Goal: Task Accomplishment & Management: Use online tool/utility

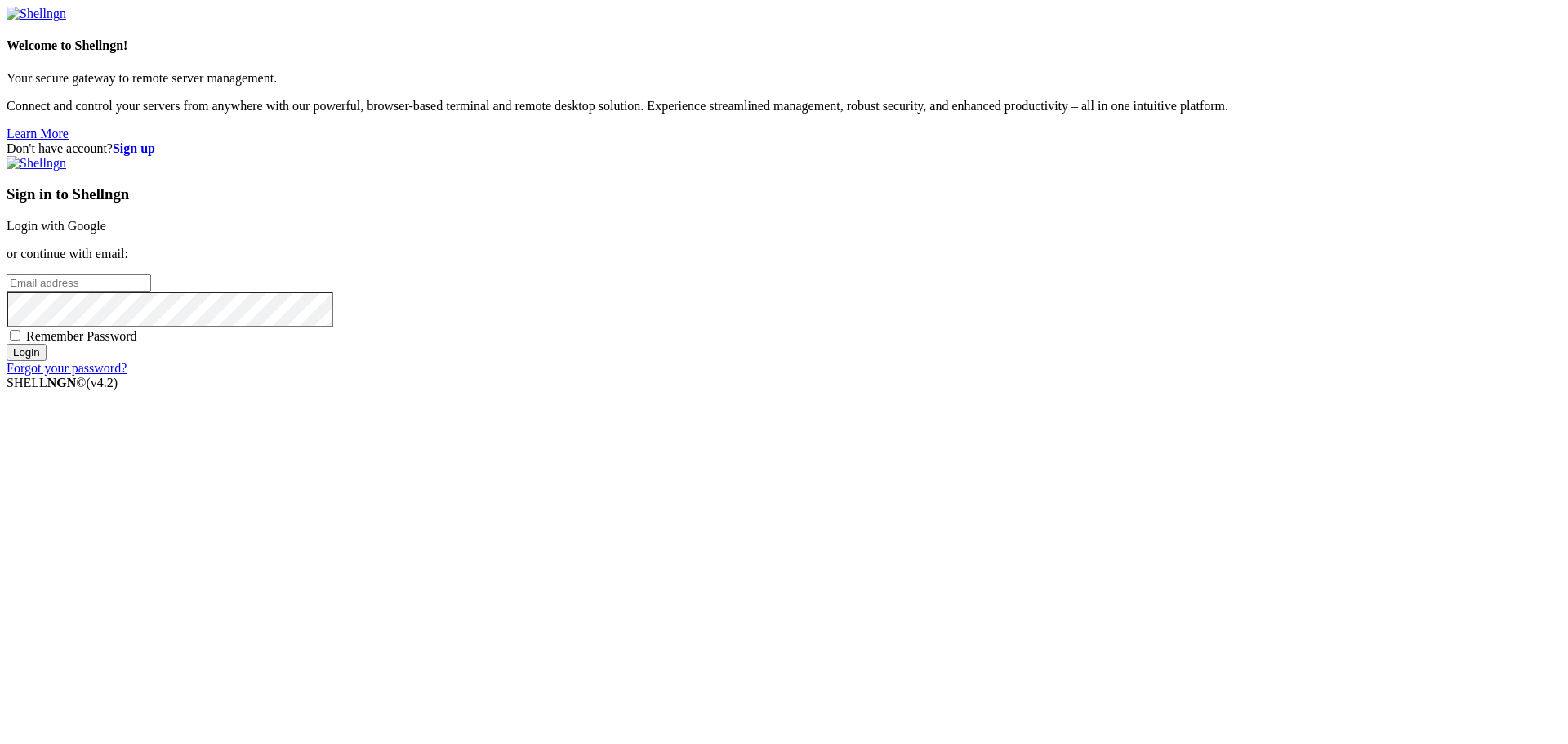
click at [151, 291] on input "email" at bounding box center [79, 283] width 144 height 18
paste input "[EMAIL_ADDRESS][DOMAIN_NAME]"
type input "[EMAIL_ADDRESS][DOMAIN_NAME]"
click at [46, 360] on input "Login" at bounding box center [26, 352] width 40 height 18
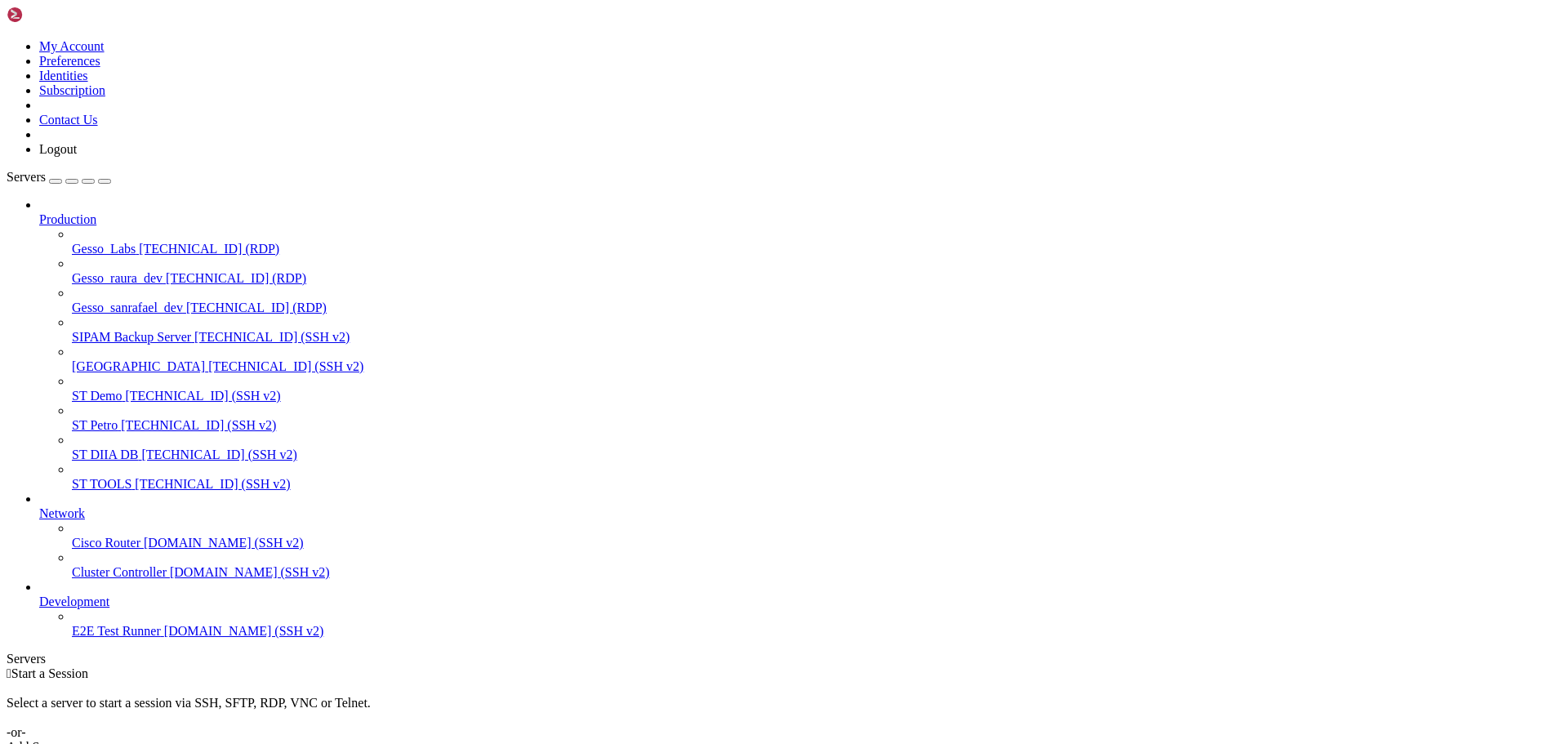
click at [126, 389] on span "[TECHNICAL_ID] (SSH v2)" at bounding box center [202, 396] width 155 height 14
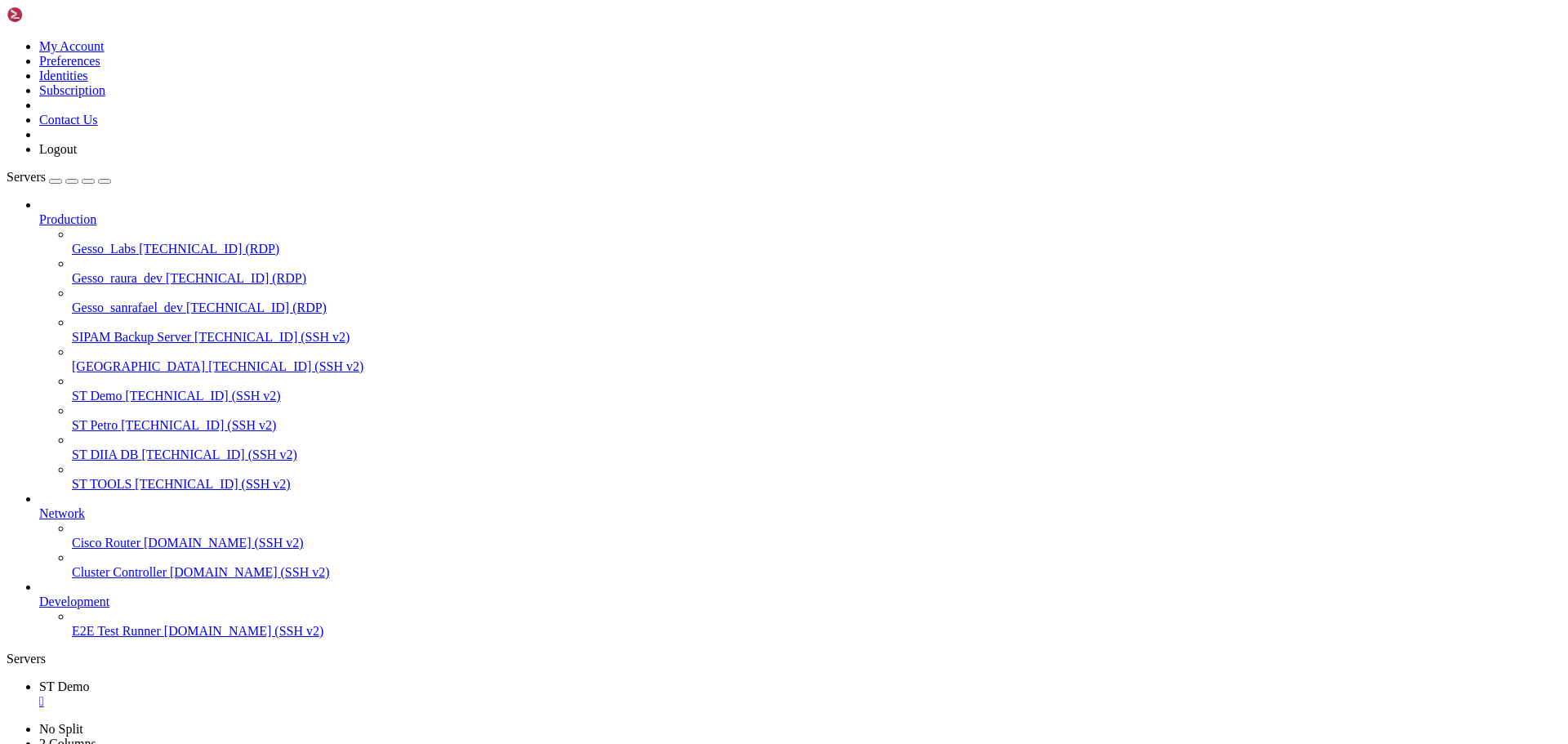
scroll to position [16, 4]
drag, startPoint x: 409, startPoint y: 1372, endPoint x: 332, endPoint y: 1338, distance: 84.2
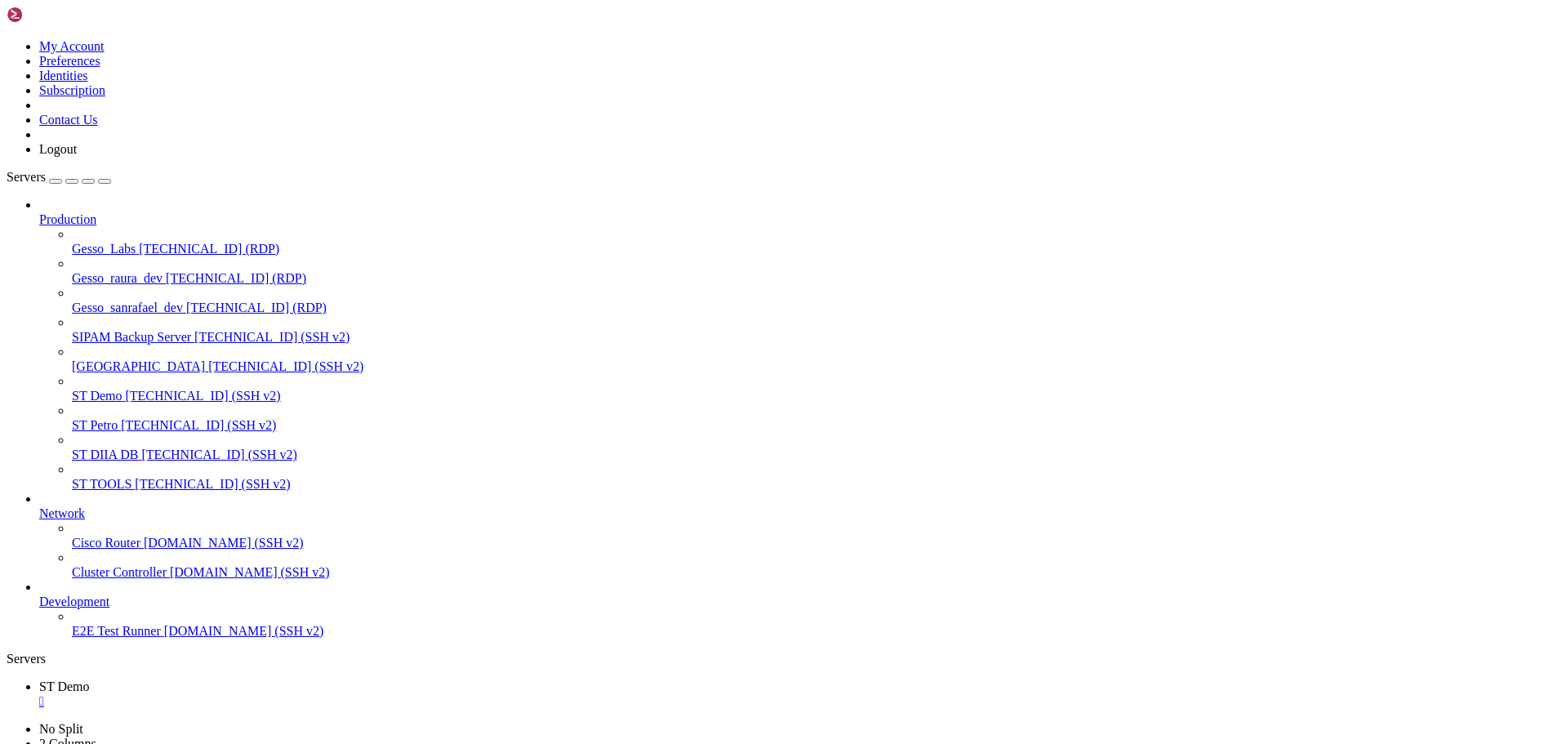
drag, startPoint x: 306, startPoint y: 1390, endPoint x: 333, endPoint y: 1397, distance: 27.9
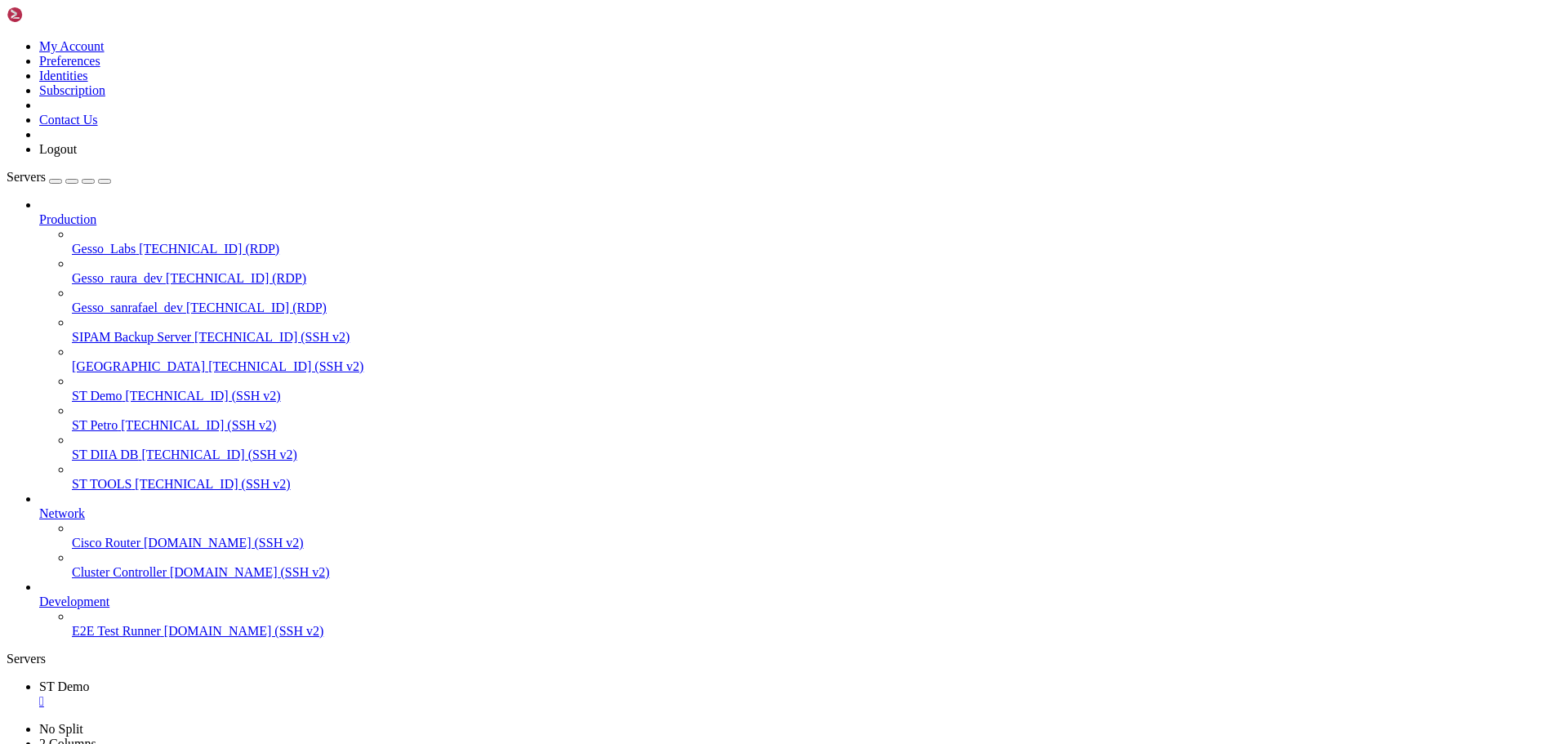
drag, startPoint x: 397, startPoint y: 1414, endPoint x: 290, endPoint y: 1454, distance: 114.2
drag, startPoint x: 341, startPoint y: 1400, endPoint x: 529, endPoint y: 1470, distance: 200.6
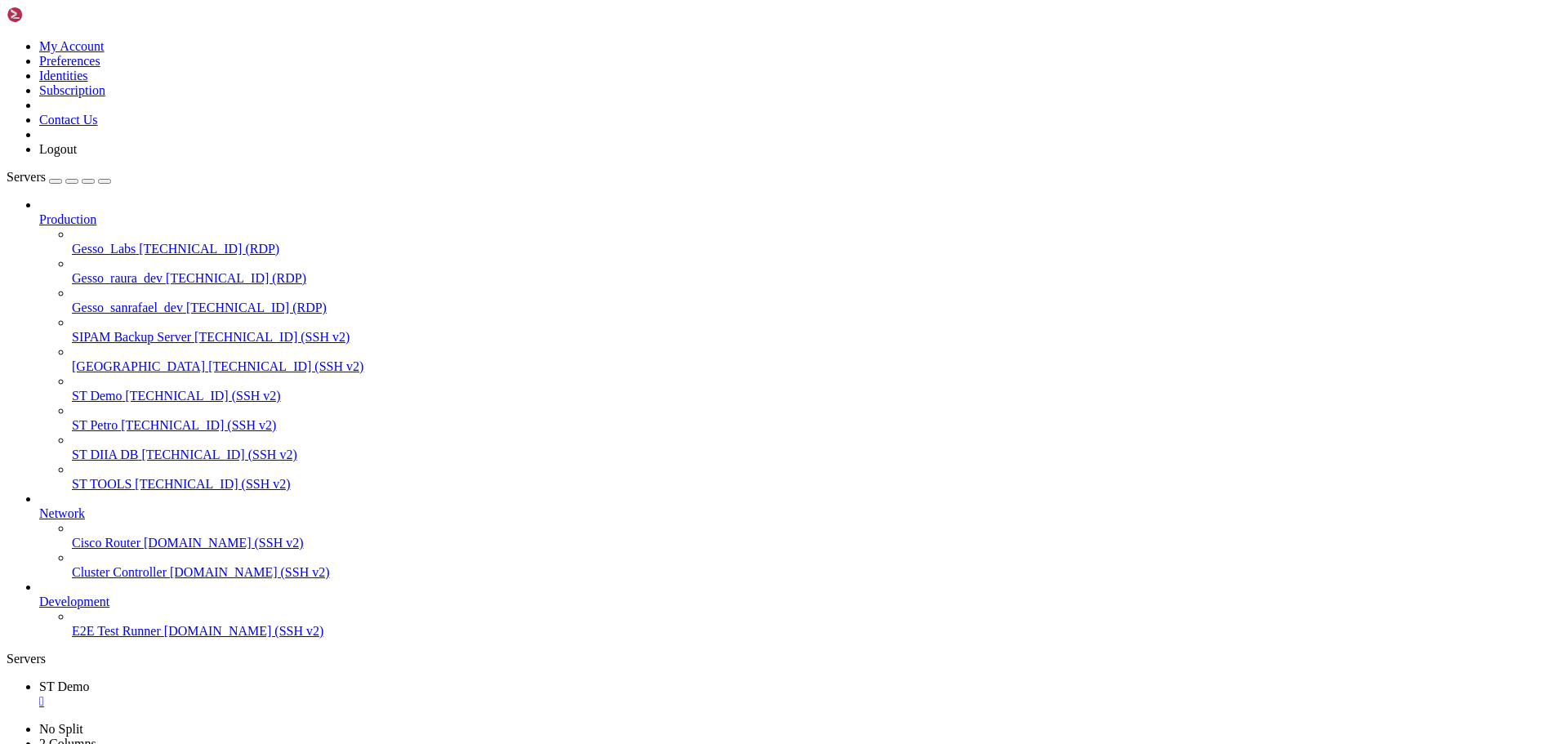
drag, startPoint x: 16, startPoint y: 1457, endPoint x: 82, endPoint y: 1480, distance: 69.9
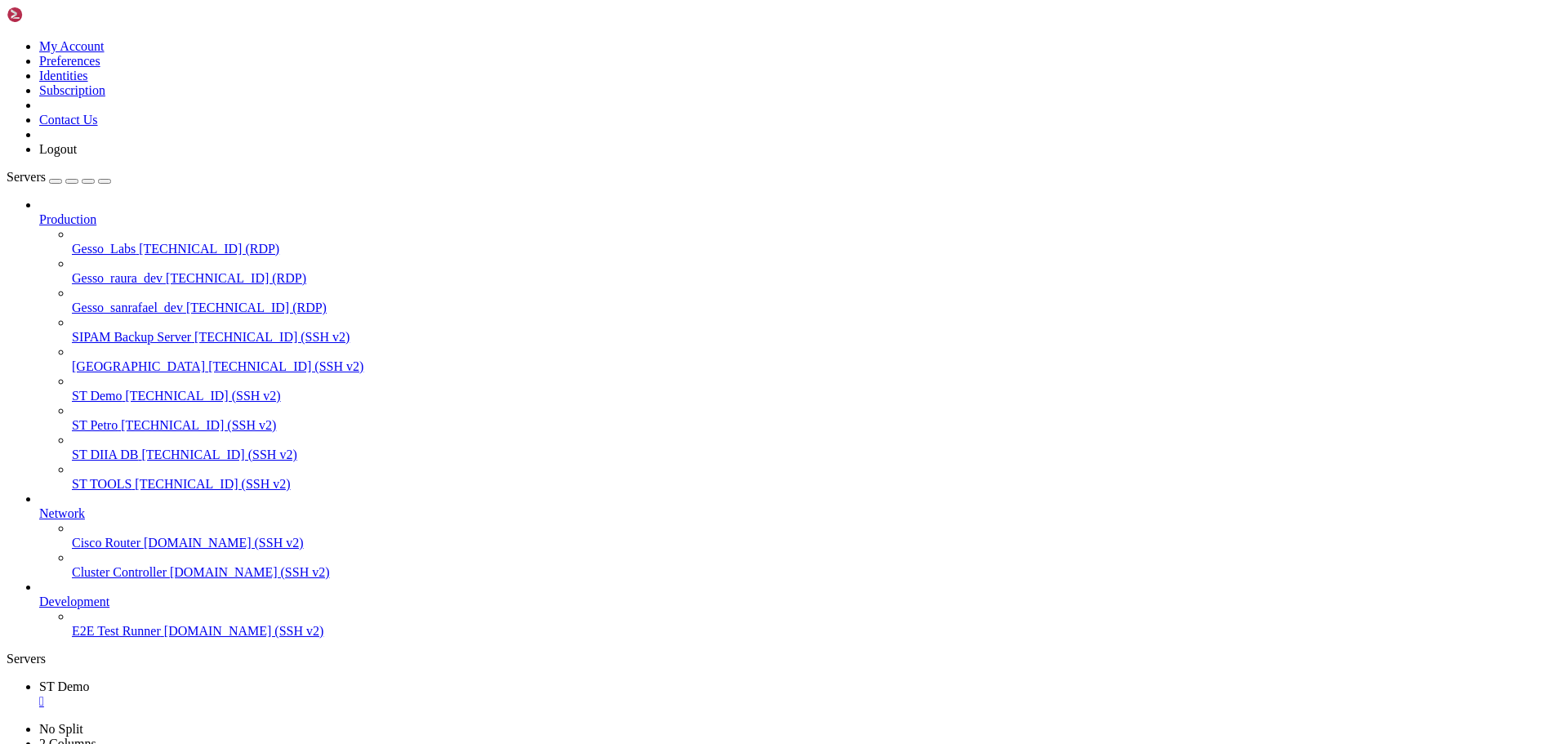
copy div "-bash-4.2$ ALTER USER postgres WITH PASSWORD 'PGAbc$2025'; -bash: ALTER: comman…"
drag, startPoint x: 275, startPoint y: 1543, endPoint x: 276, endPoint y: 1567, distance: 24.0
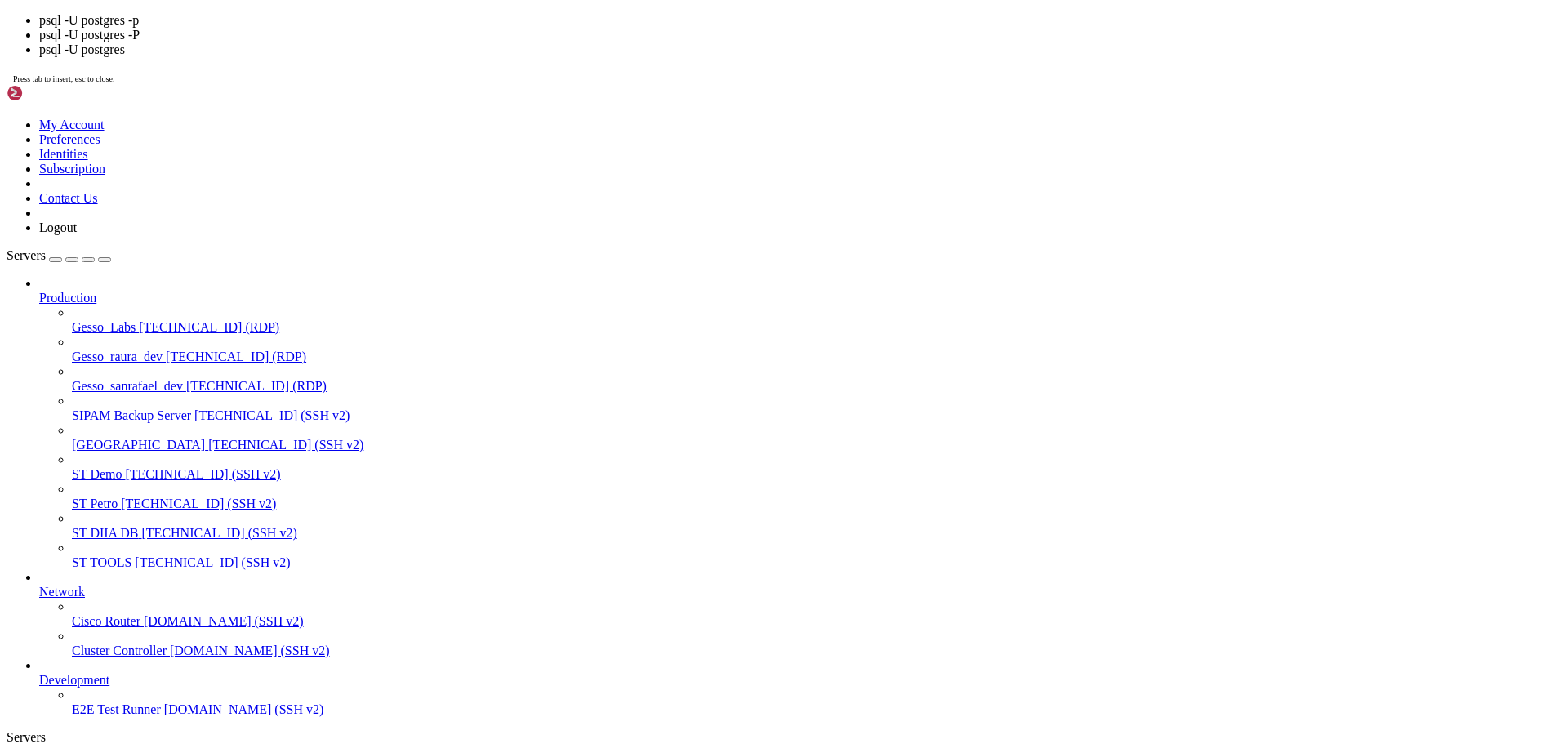
drag, startPoint x: 371, startPoint y: 1555, endPoint x: 331, endPoint y: 1558, distance: 40.1
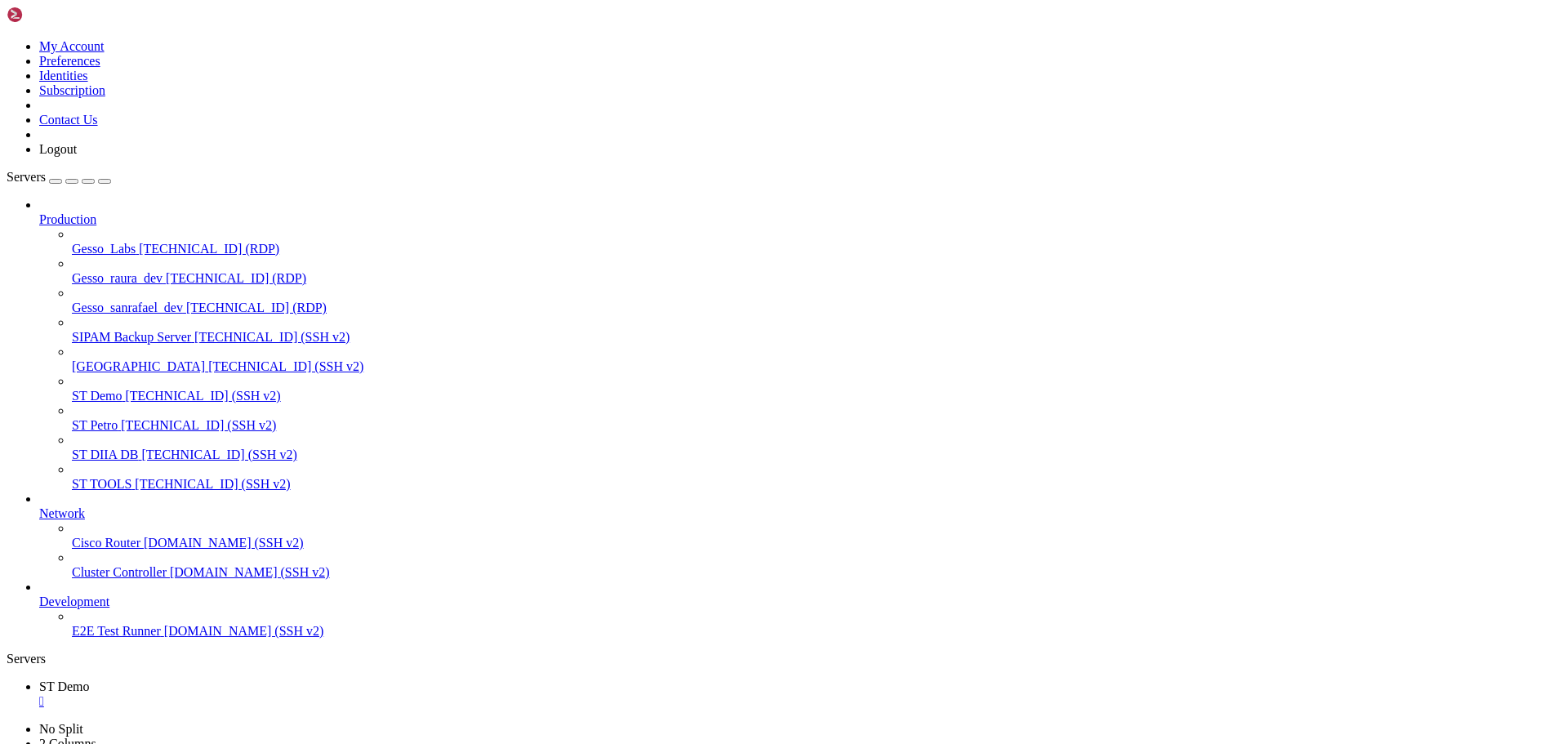
scroll to position [55, 0]
drag, startPoint x: 198, startPoint y: 1584, endPoint x: 555, endPoint y: 1582, distance: 357.0
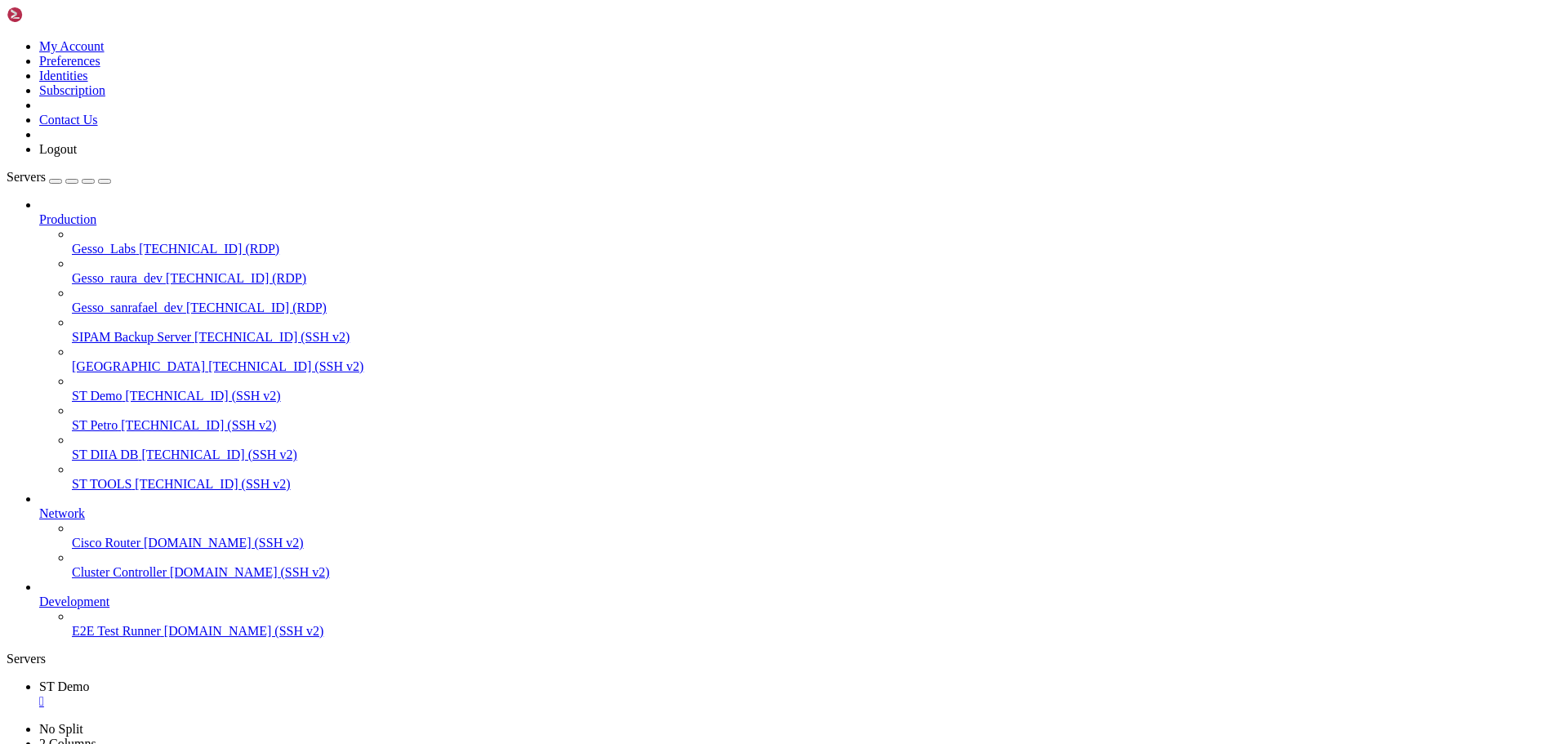
drag, startPoint x: 395, startPoint y: 1461, endPoint x: 347, endPoint y: 1490, distance: 56.1
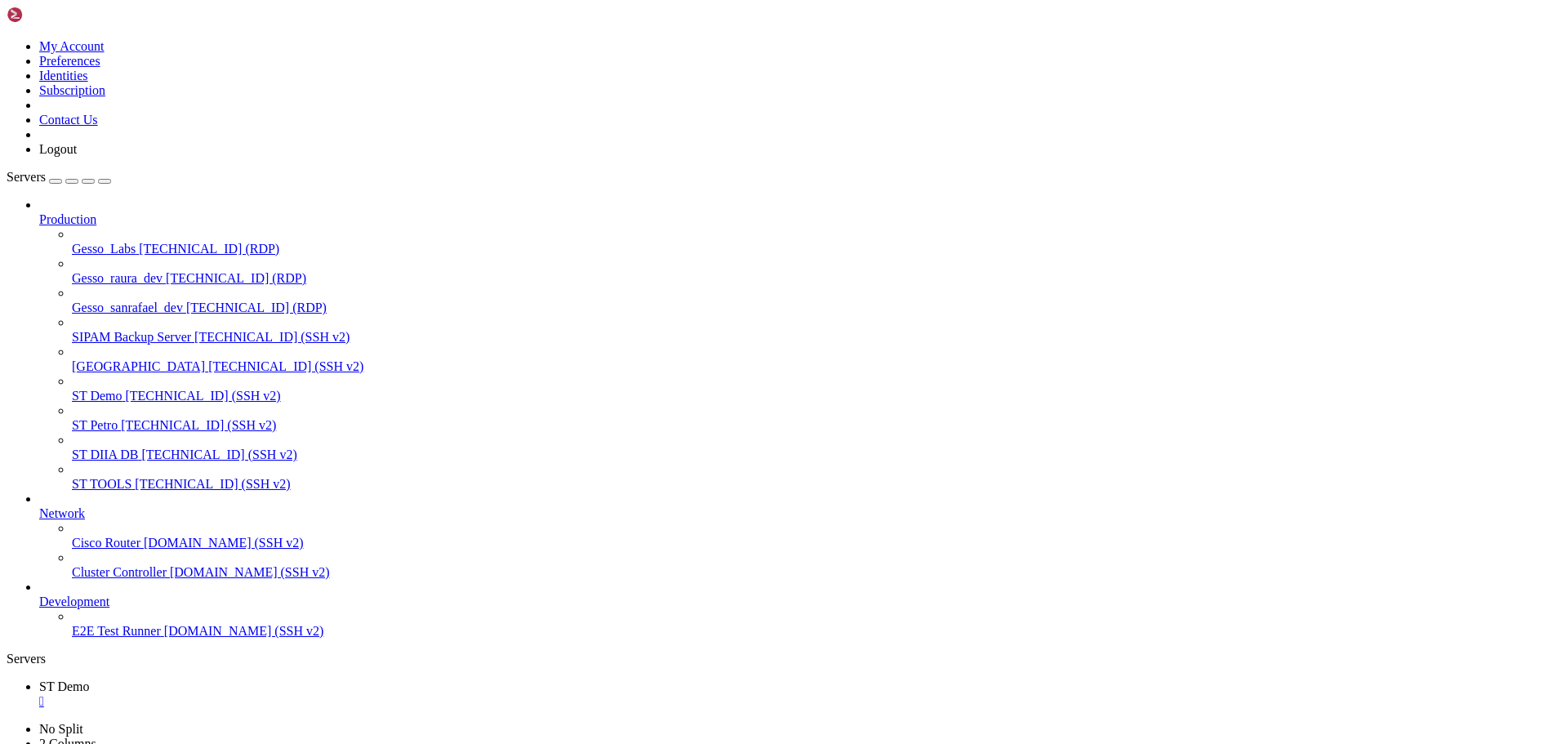
scroll to position [111, 0]
drag, startPoint x: 330, startPoint y: 1512, endPoint x: 558, endPoint y: 1472, distance: 231.5
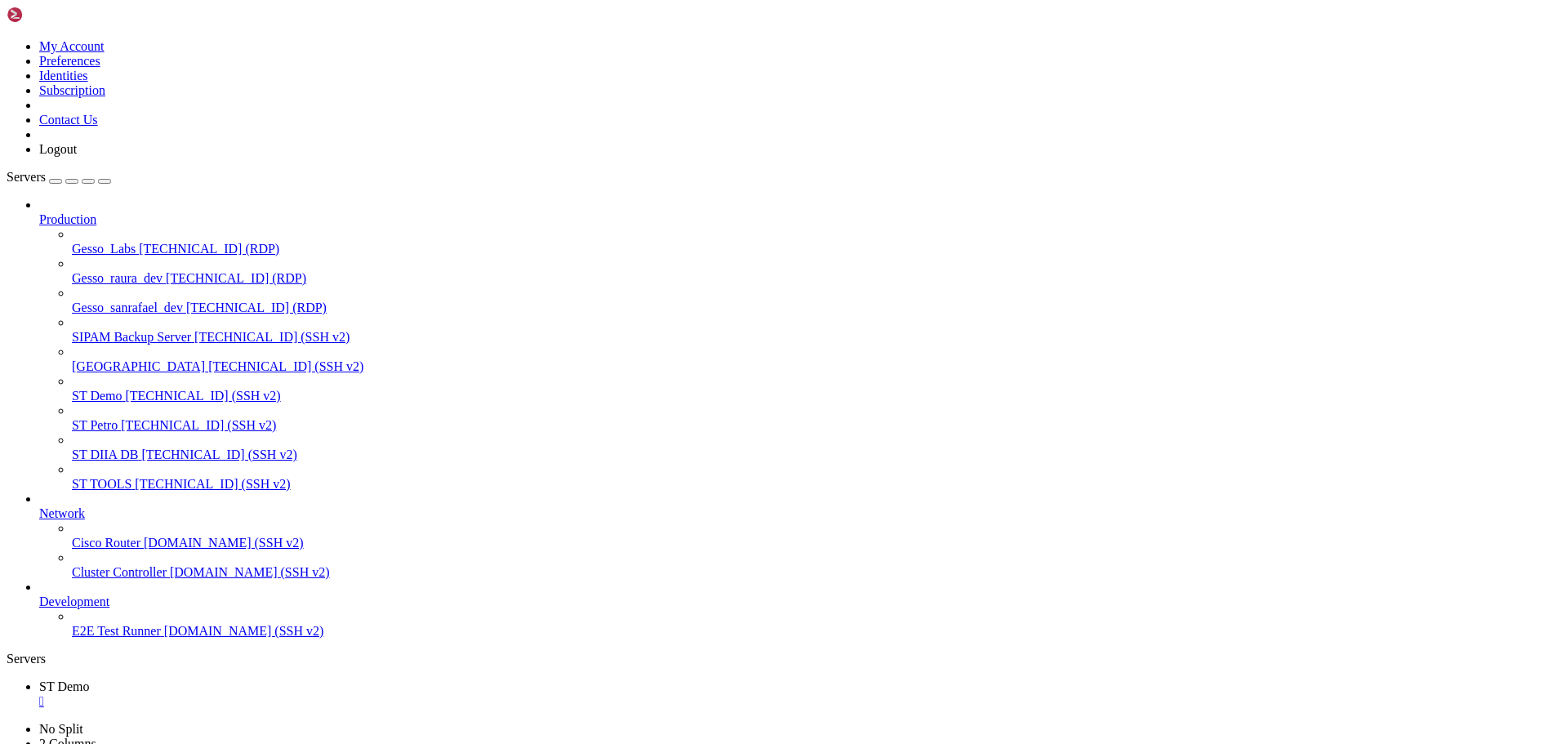
drag, startPoint x: 376, startPoint y: 1454, endPoint x: 332, endPoint y: 1482, distance: 52.2
drag, startPoint x: 417, startPoint y: 1542, endPoint x: 567, endPoint y: 1553, distance: 150.4
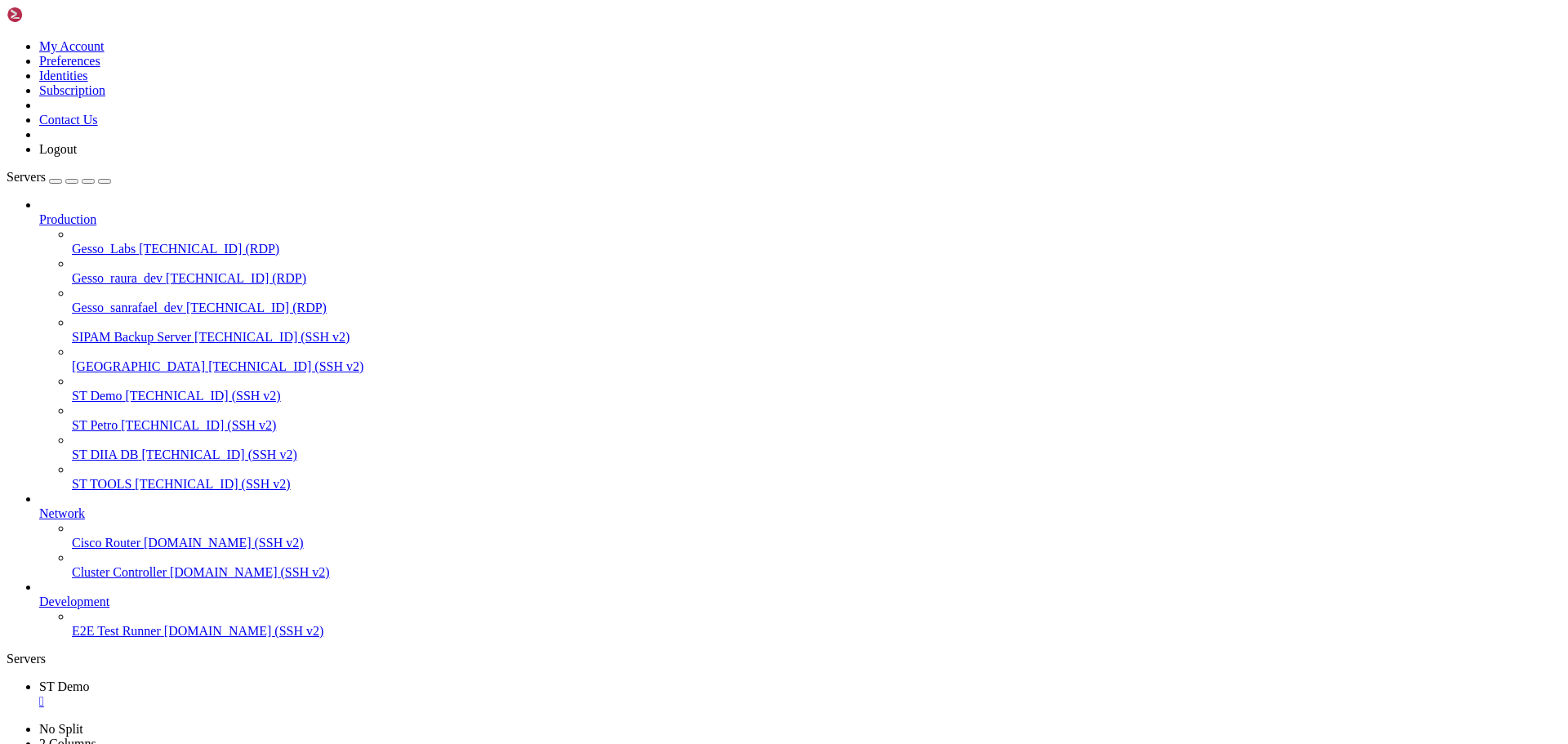
scroll to position [194, 0]
drag, startPoint x: 619, startPoint y: 1559, endPoint x: 538, endPoint y: 1536, distance: 84.2
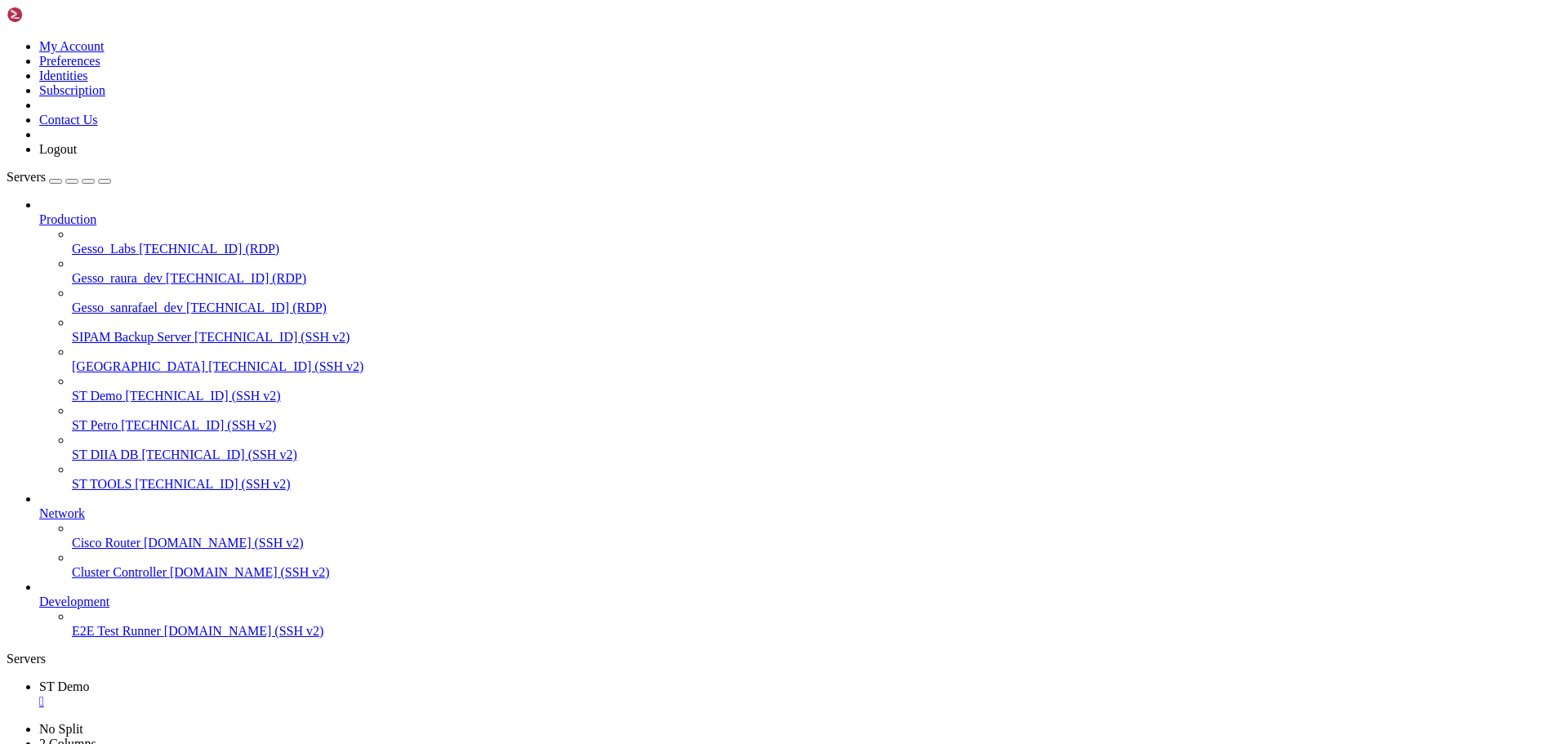
drag, startPoint x: 615, startPoint y: 1554, endPoint x: 559, endPoint y: 1543, distance: 57.1
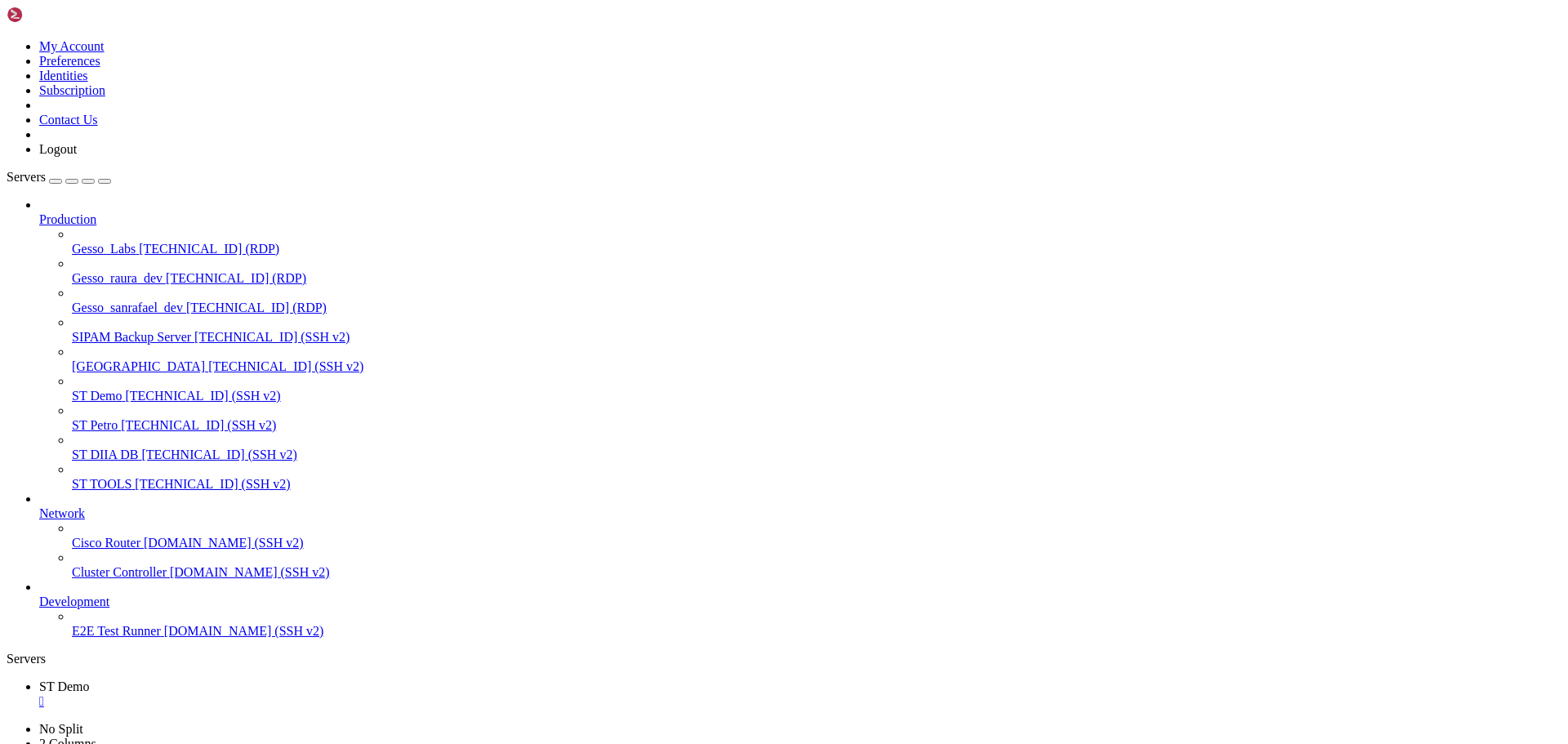
drag, startPoint x: 43, startPoint y: 1305, endPoint x: 424, endPoint y: 1300, distance: 381.0
copy x-row "url: jdbc:postgresql://[TECHNICAL_ID]/db_stplatform"
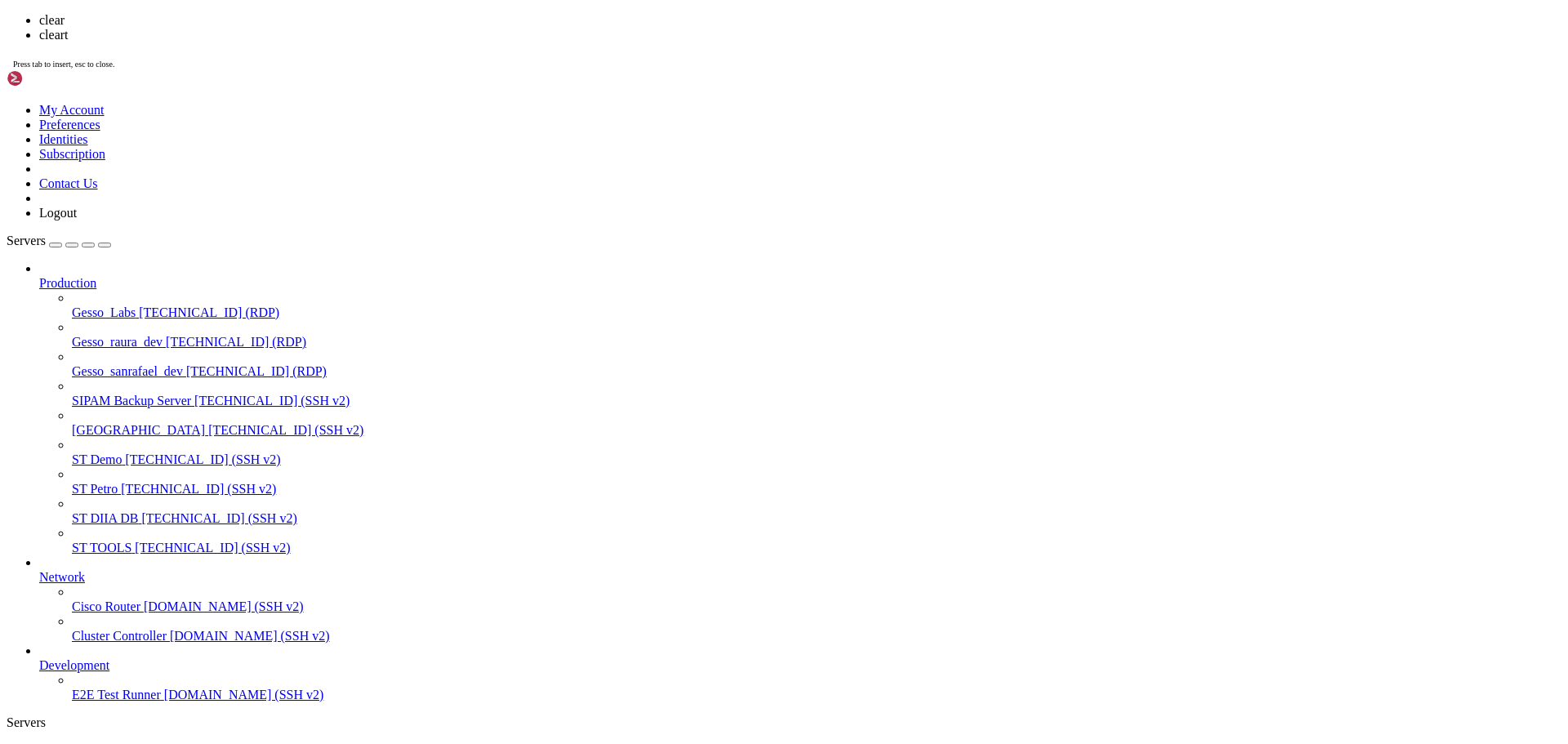
scroll to position [0, 0]
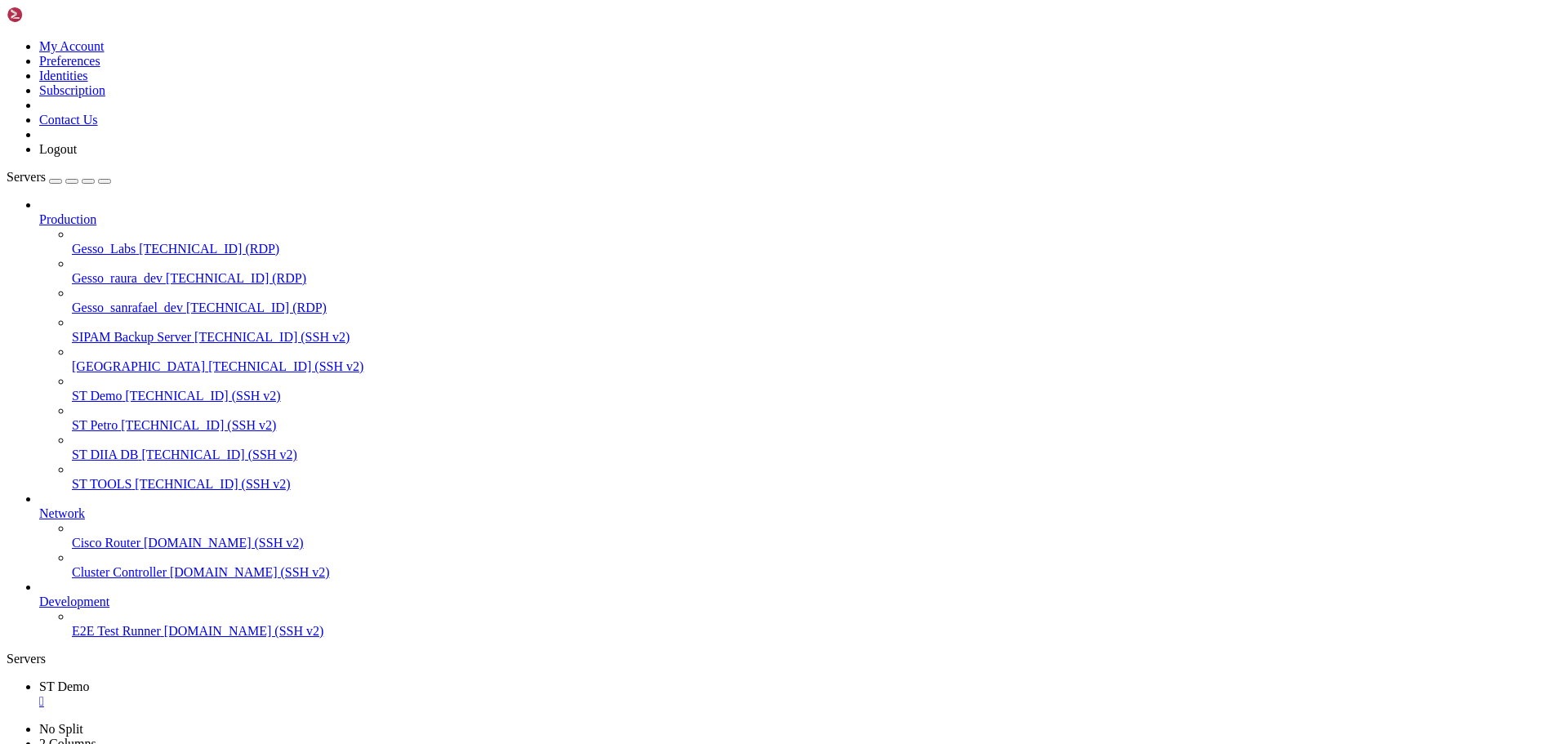
drag, startPoint x: 39, startPoint y: 1107, endPoint x: 143, endPoint y: 1126, distance: 105.7
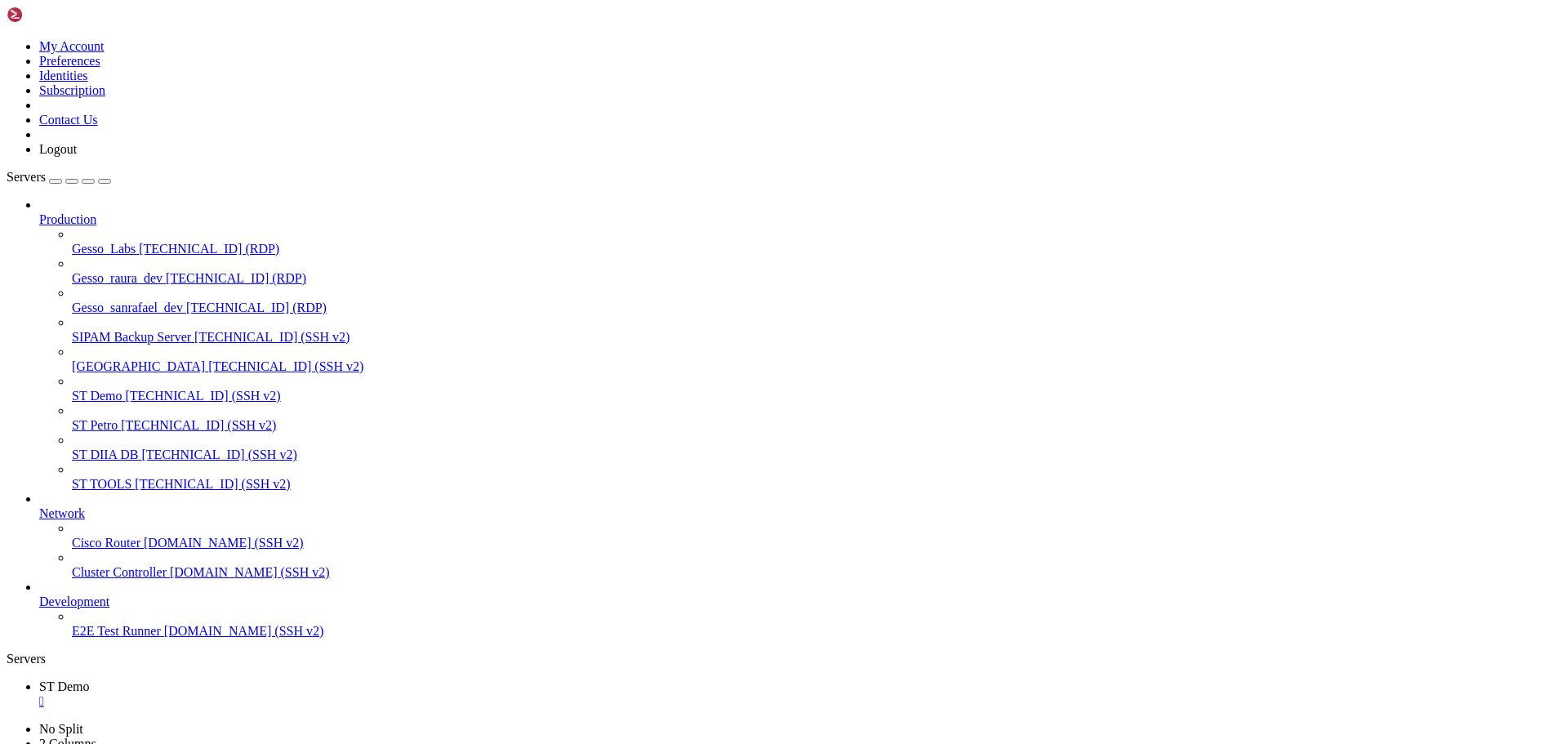
drag, startPoint x: 474, startPoint y: 1152, endPoint x: 15, endPoint y: 1076, distance: 465.2
copy div "datasource: #url: jdbc:sqlserver://[DOMAIN_NAME]:5001;databaseName=TULOTE_PRUEB…"
